Goal: Transaction & Acquisition: Book appointment/travel/reservation

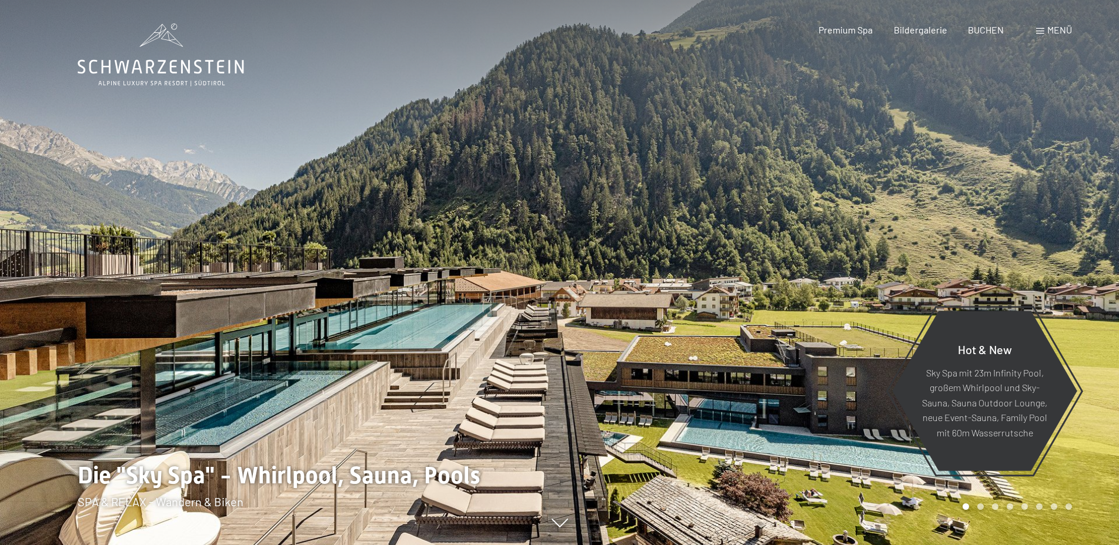
click at [1040, 34] on span at bounding box center [1040, 31] width 8 height 6
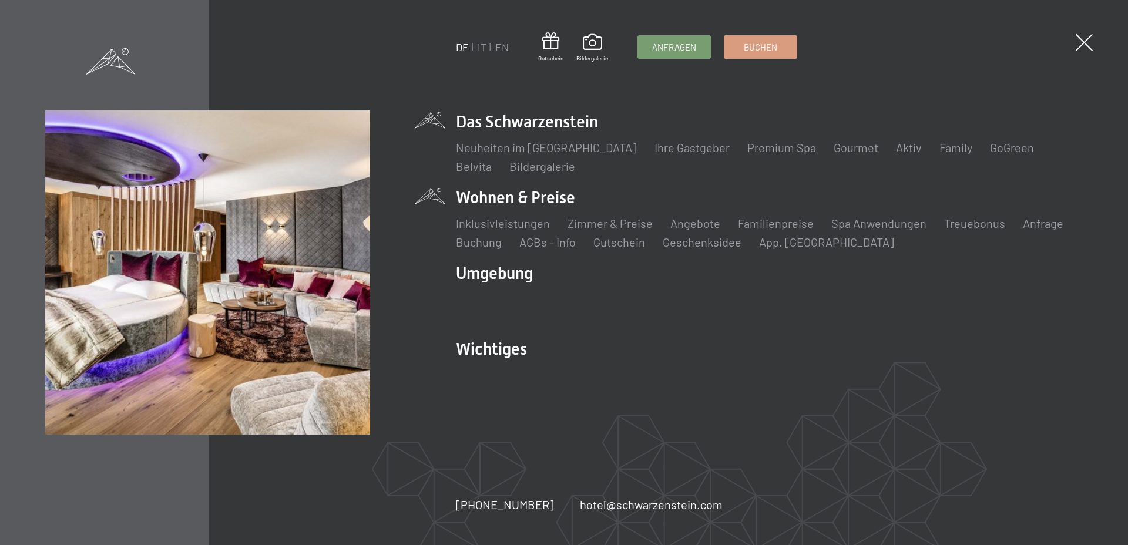
click at [521, 199] on li "Wohnen & Preise Inklusivleistungen Zimmer & Preise Liste Angebote Liste Familie…" at bounding box center [769, 218] width 627 height 64
click at [631, 221] on link "Zimmer & Preise" at bounding box center [610, 223] width 85 height 14
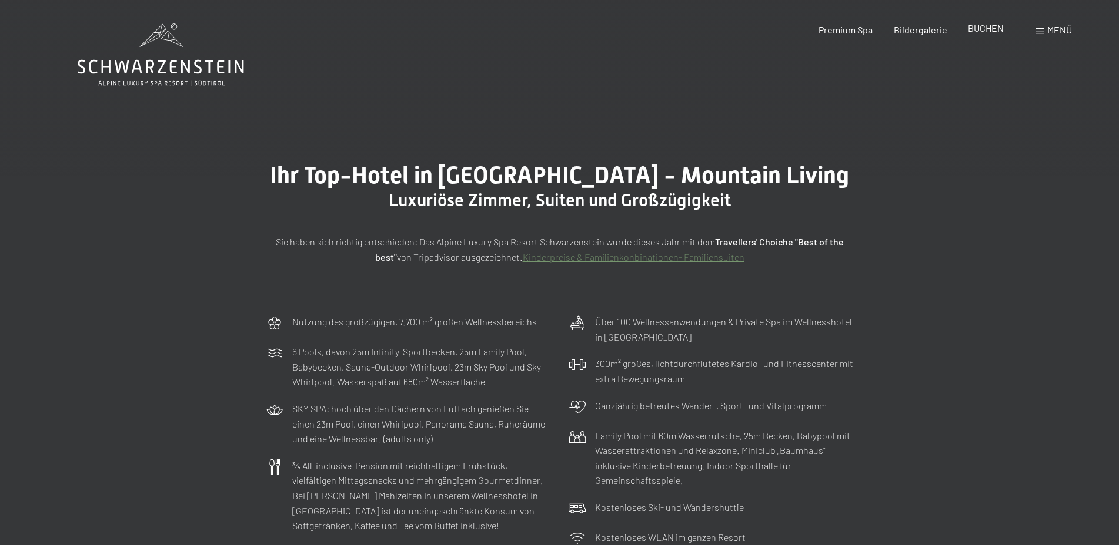
click at [989, 28] on span "BUCHEN" at bounding box center [985, 27] width 36 height 11
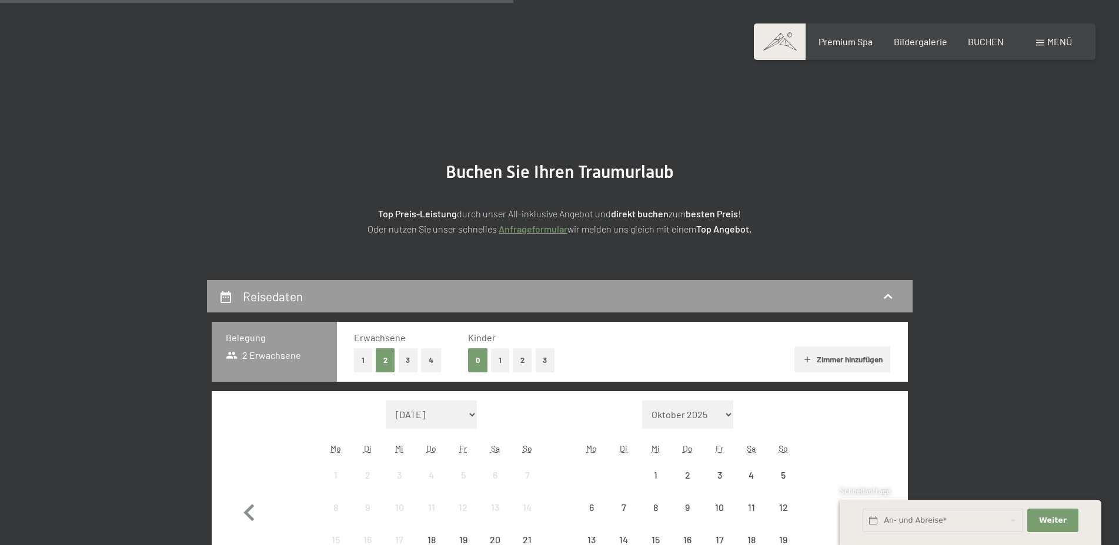
click at [340, 503] on div "8" at bounding box center [335, 517] width 29 height 29
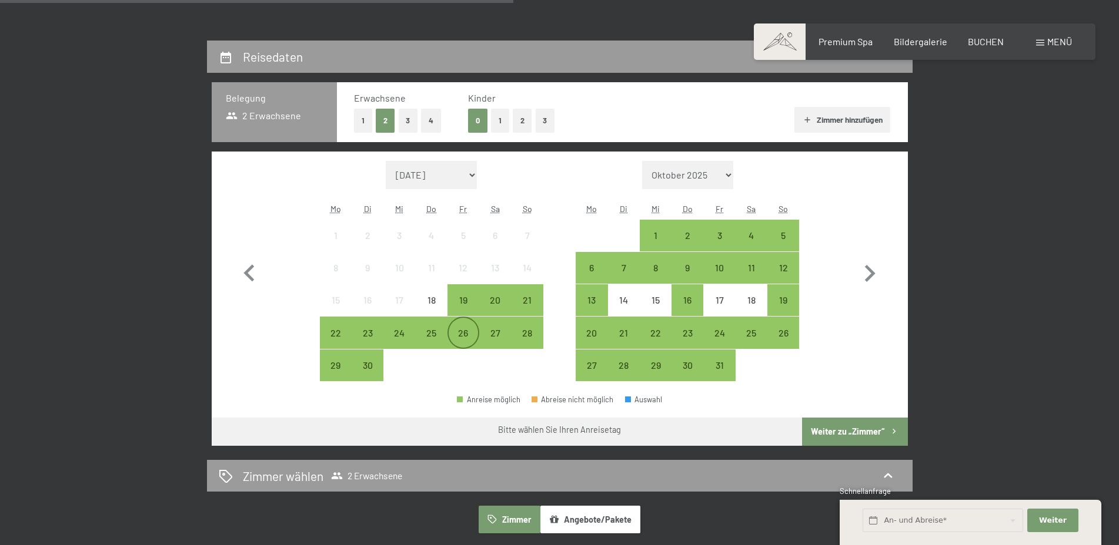
click at [472, 336] on div "26" at bounding box center [462, 343] width 29 height 29
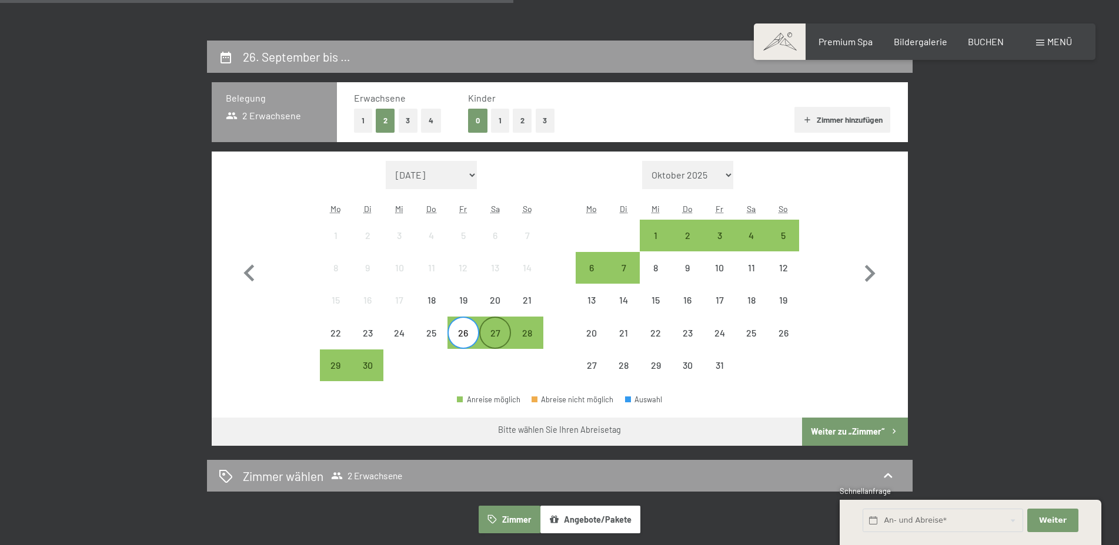
click at [495, 337] on div "27" at bounding box center [494, 343] width 29 height 29
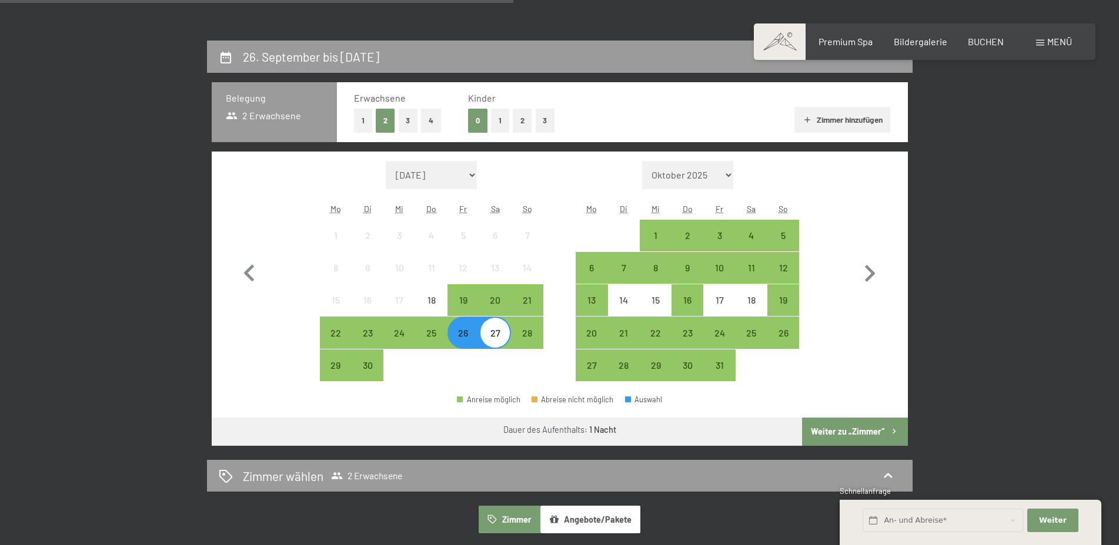
click at [863, 421] on button "Weiter zu „Zimmer“" at bounding box center [854, 432] width 105 height 28
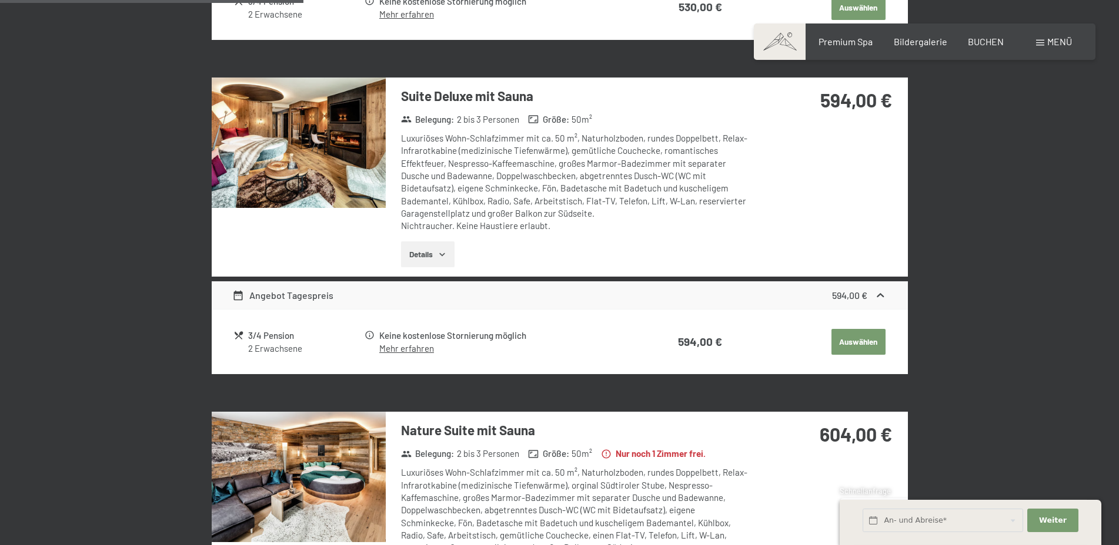
scroll to position [940, 0]
